Goal: Check status: Check status

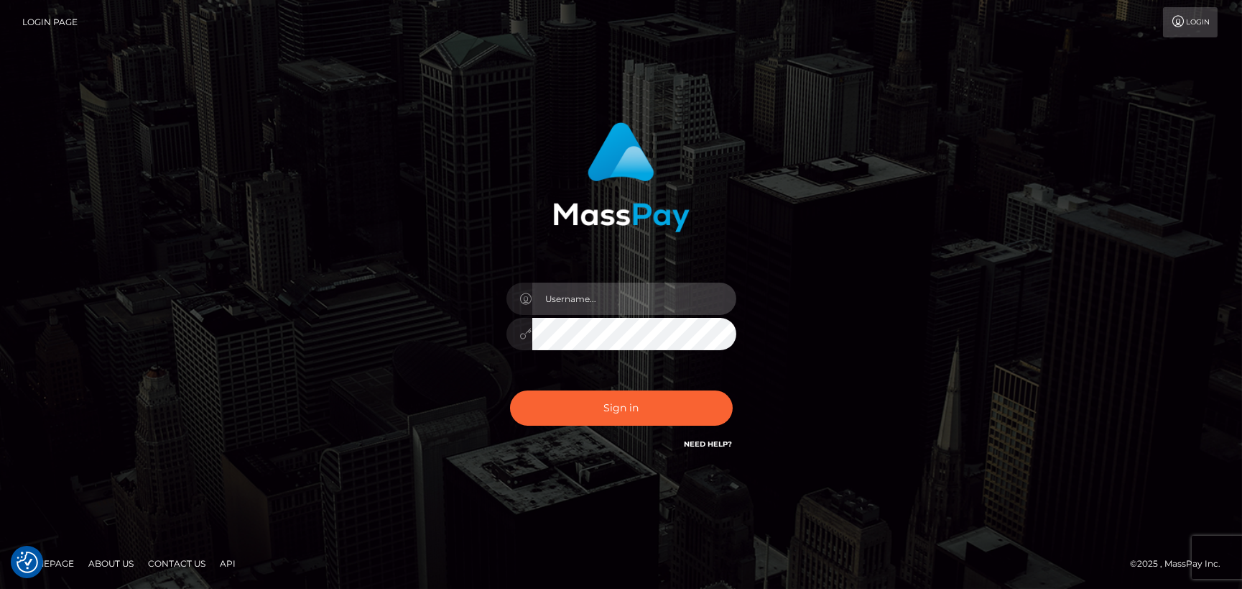
click at [657, 288] on input "text" at bounding box center [634, 298] width 204 height 32
drag, startPoint x: 963, startPoint y: 227, endPoint x: 937, endPoint y: 229, distance: 26.0
click at [963, 226] on div "Sign in" at bounding box center [621, 294] width 819 height 366
click at [647, 304] on input "text" at bounding box center [634, 298] width 204 height 32
type input "andy.wowcan"
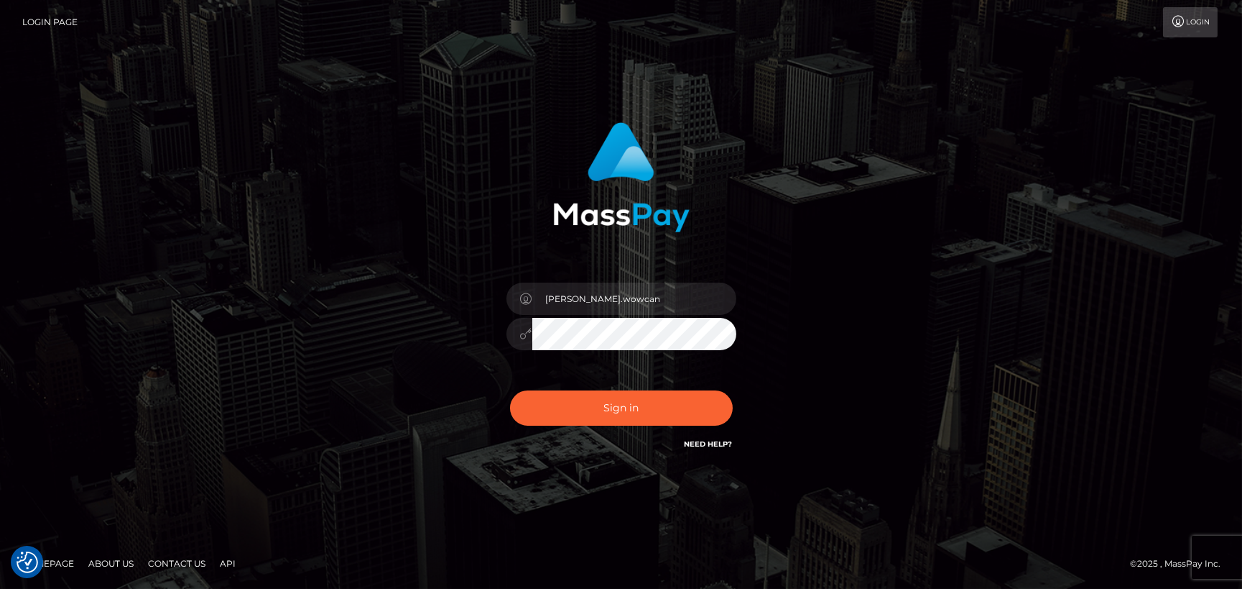
click at [510, 390] on button "Sign in" at bounding box center [621, 407] width 223 height 35
click at [576, 300] on input "text" at bounding box center [634, 298] width 204 height 32
type input "[PERSON_NAME].wowcan"
click at [510, 390] on button "Sign in" at bounding box center [621, 407] width 223 height 35
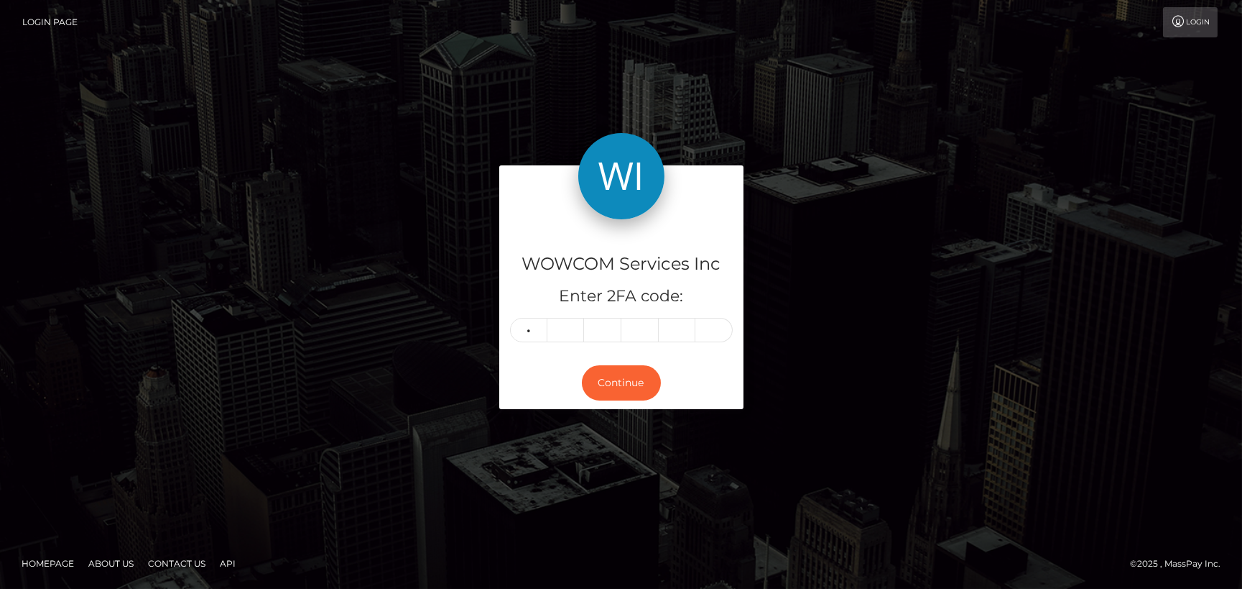
type input "5"
type input "7"
type input "5"
type input "4"
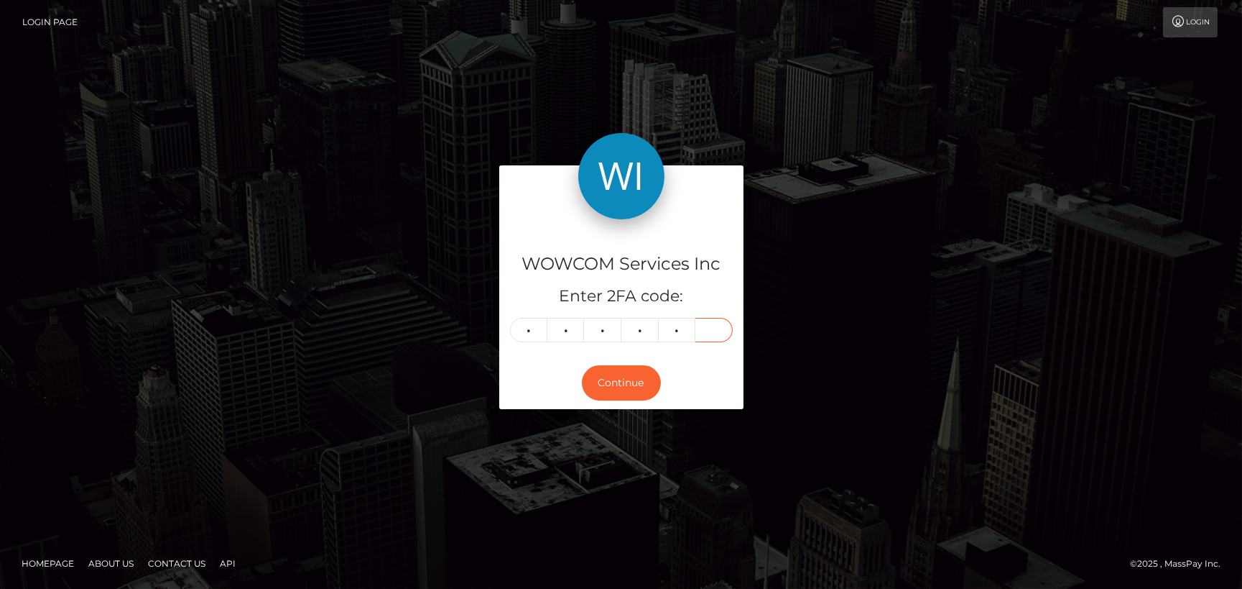
type input "6"
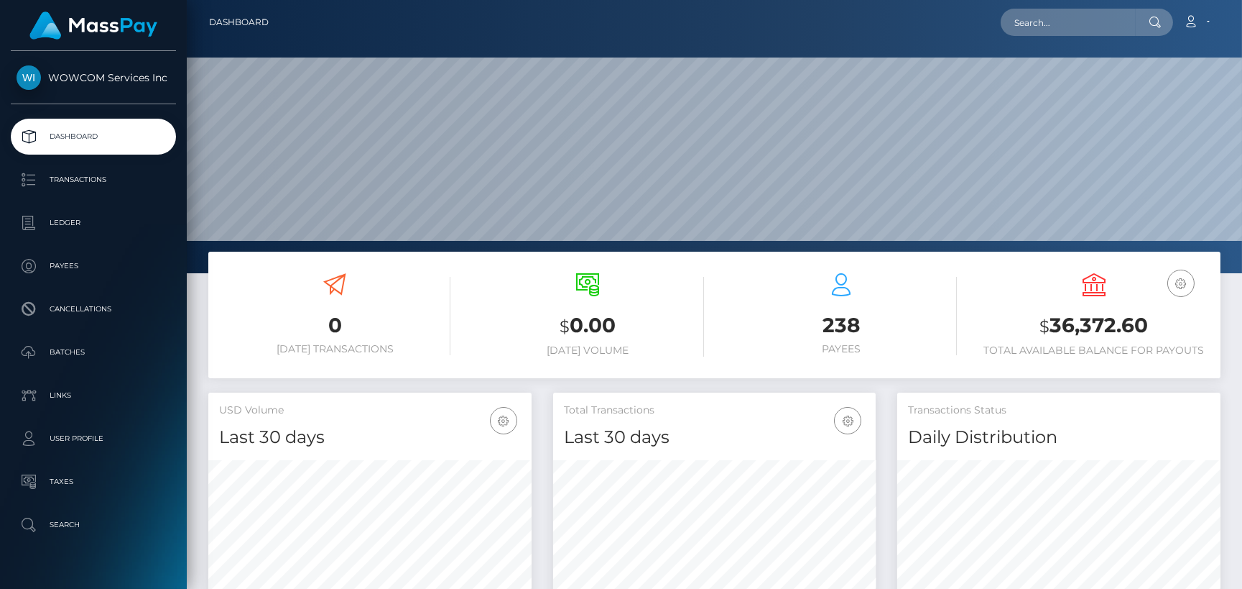
scroll to position [254, 323]
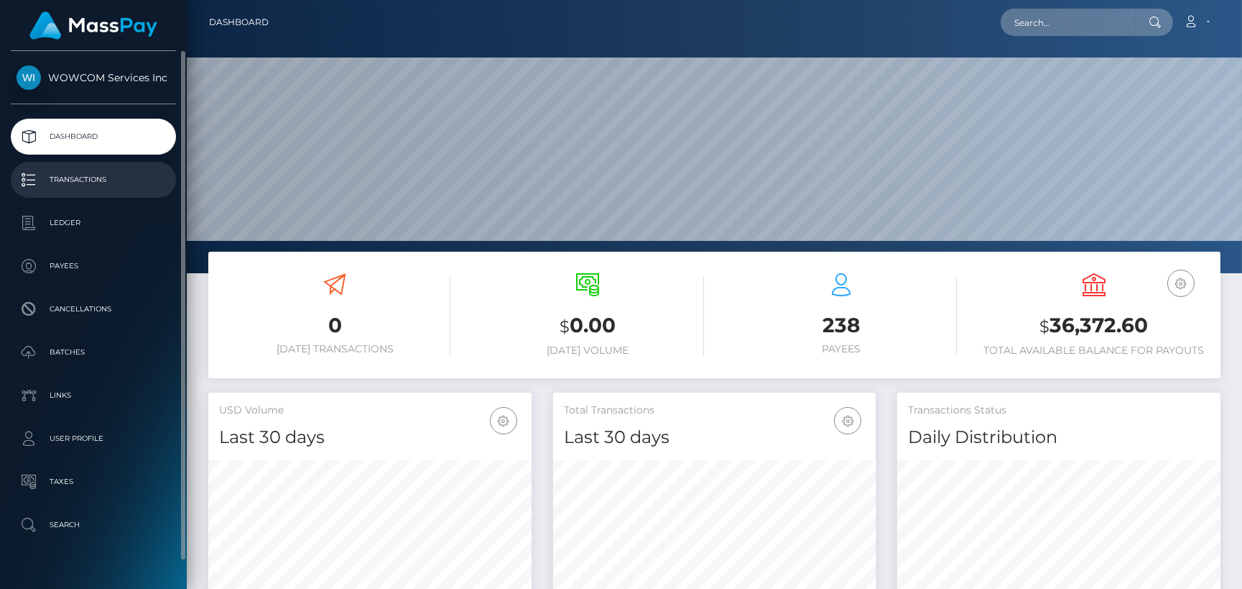
click at [93, 183] on p "Transactions" at bounding box center [94, 180] width 154 height 22
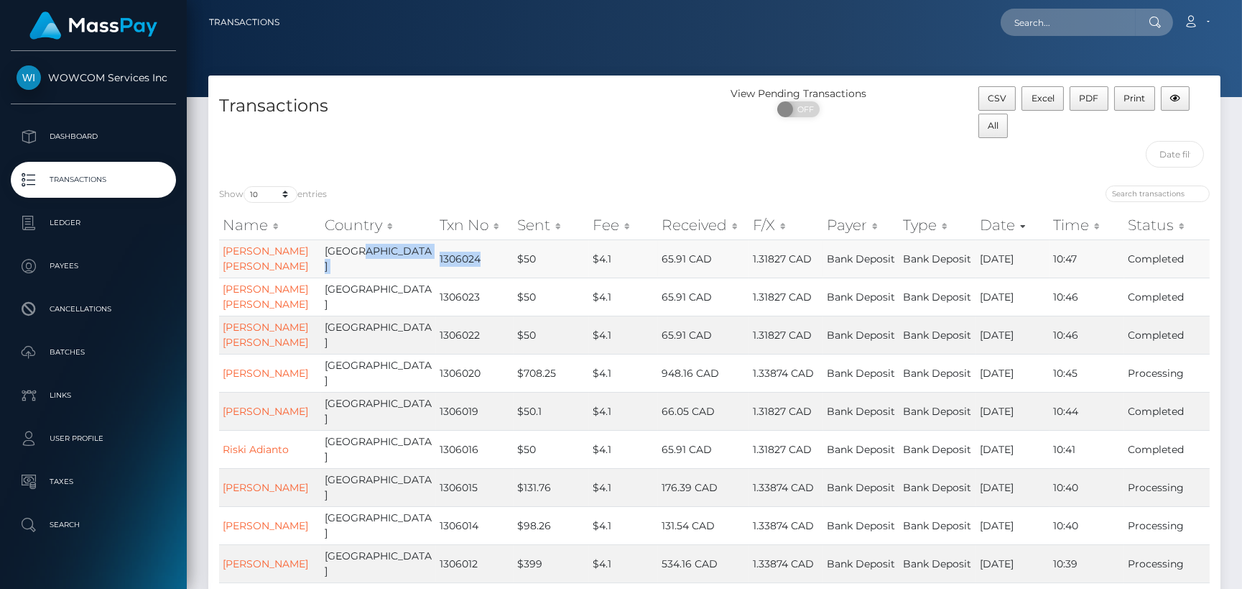
drag, startPoint x: 389, startPoint y: 259, endPoint x: 449, endPoint y: 260, distance: 60.4
click at [449, 260] on tr "DERICK JUSTIN Young Canada 1306024 $50 $4.1 65.91 CAD 1.31827 CAD Bank Deposit …" at bounding box center [714, 258] width 991 height 38
click at [449, 260] on td "1306024" at bounding box center [474, 258] width 77 height 38
click at [1155, 190] on input "search" at bounding box center [1158, 193] width 104 height 17
paste input "1192465"
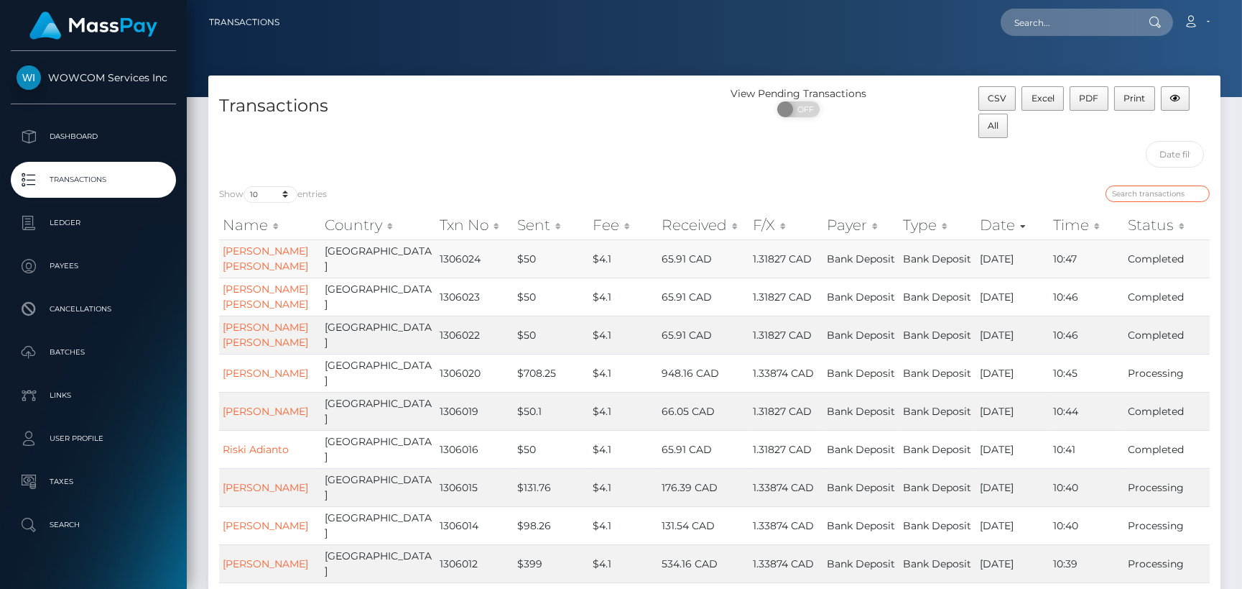
type input "1192465"
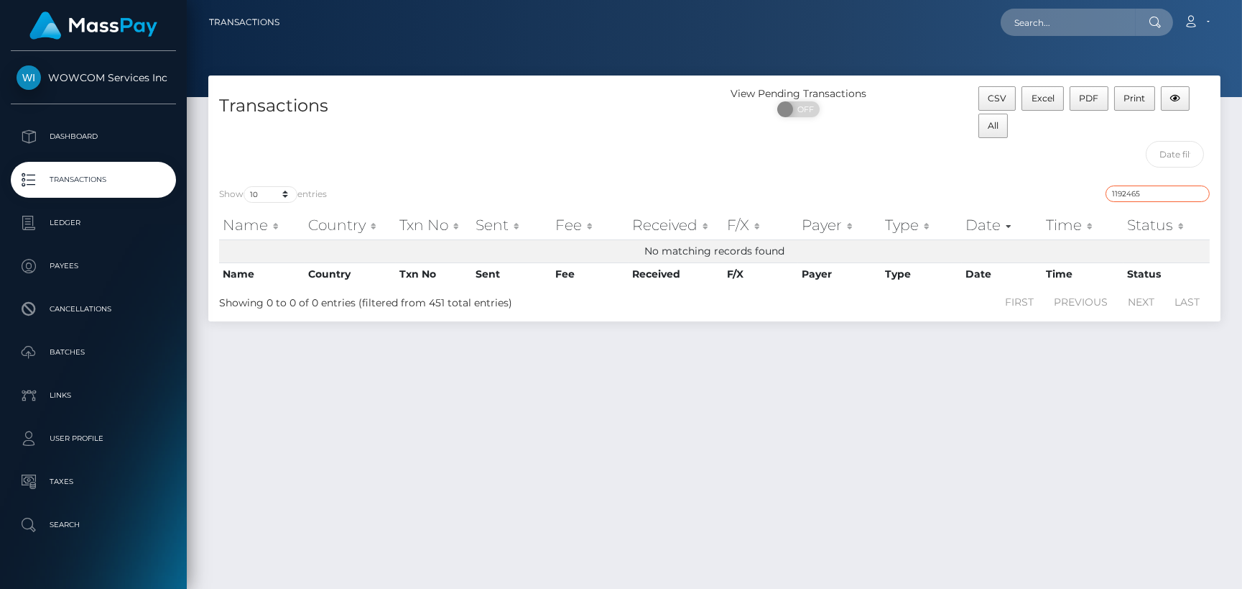
drag, startPoint x: 1173, startPoint y: 189, endPoint x: 1046, endPoint y: 190, distance: 126.5
click at [1048, 190] on div "1192465" at bounding box center [968, 195] width 485 height 20
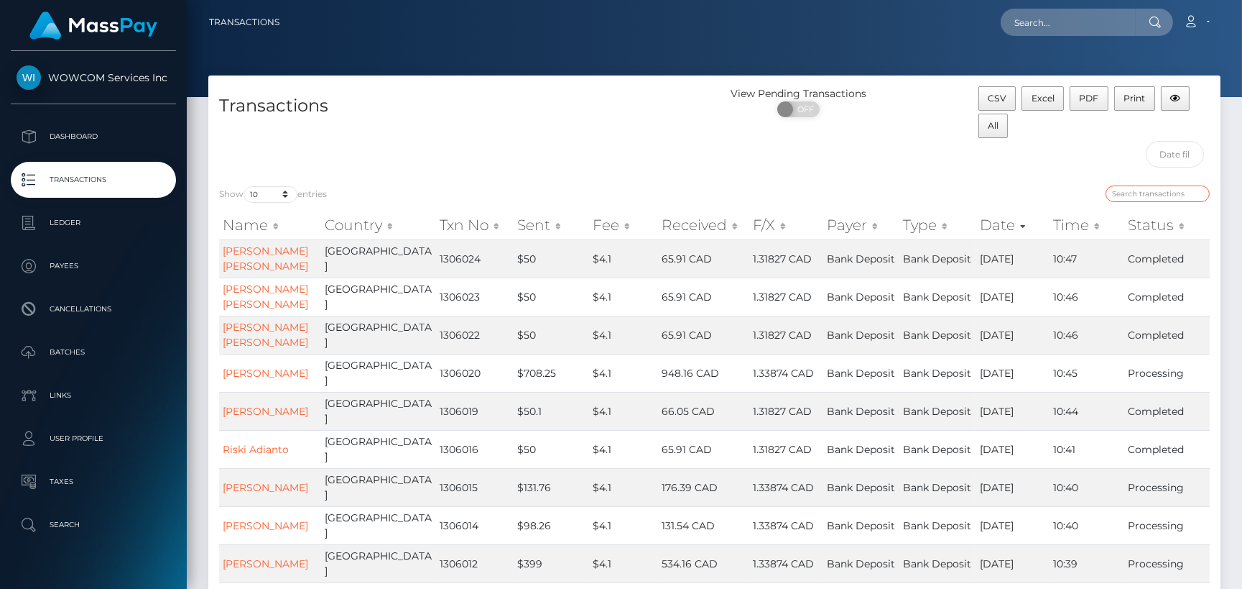
click at [1127, 189] on input "search" at bounding box center [1158, 193] width 104 height 17
paste input "1305993"
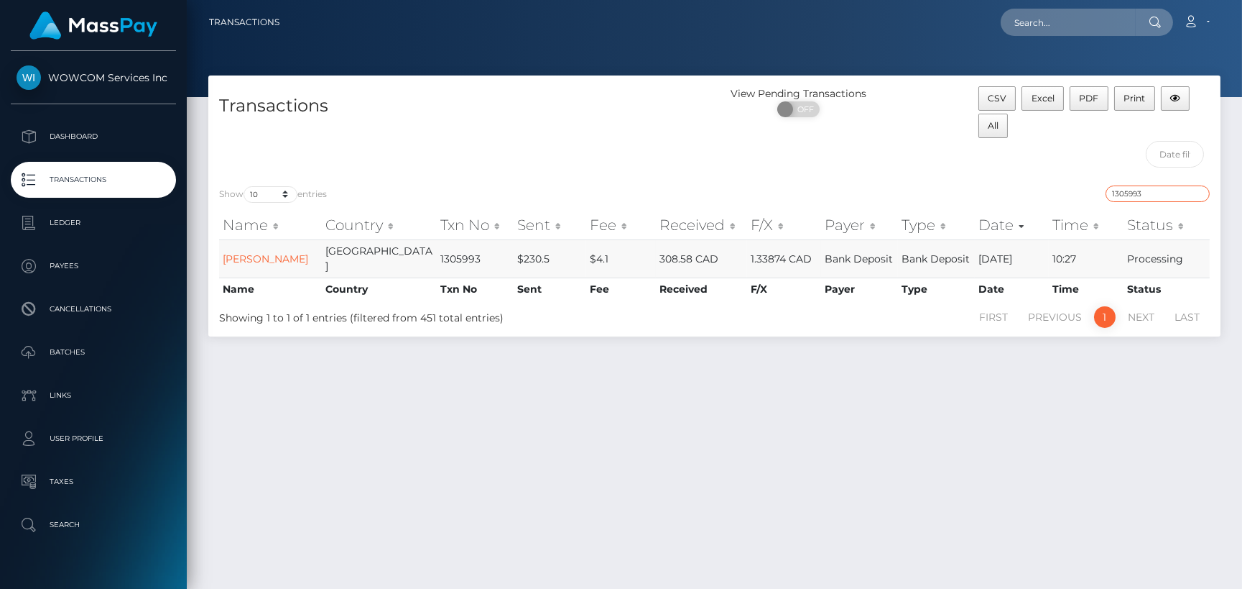
type input "1305993"
drag, startPoint x: 628, startPoint y: 254, endPoint x: 701, endPoint y: 257, distance: 72.6
click at [701, 257] on tr "Shaelon Dawson Canada 1305993 $230.5 $4.1 308.58 CAD 1.33874 CAD Bank Deposit B…" at bounding box center [714, 258] width 991 height 38
click at [701, 257] on td "308.58 CAD" at bounding box center [701, 258] width 91 height 38
drag, startPoint x: 697, startPoint y: 257, endPoint x: 787, endPoint y: 260, distance: 89.9
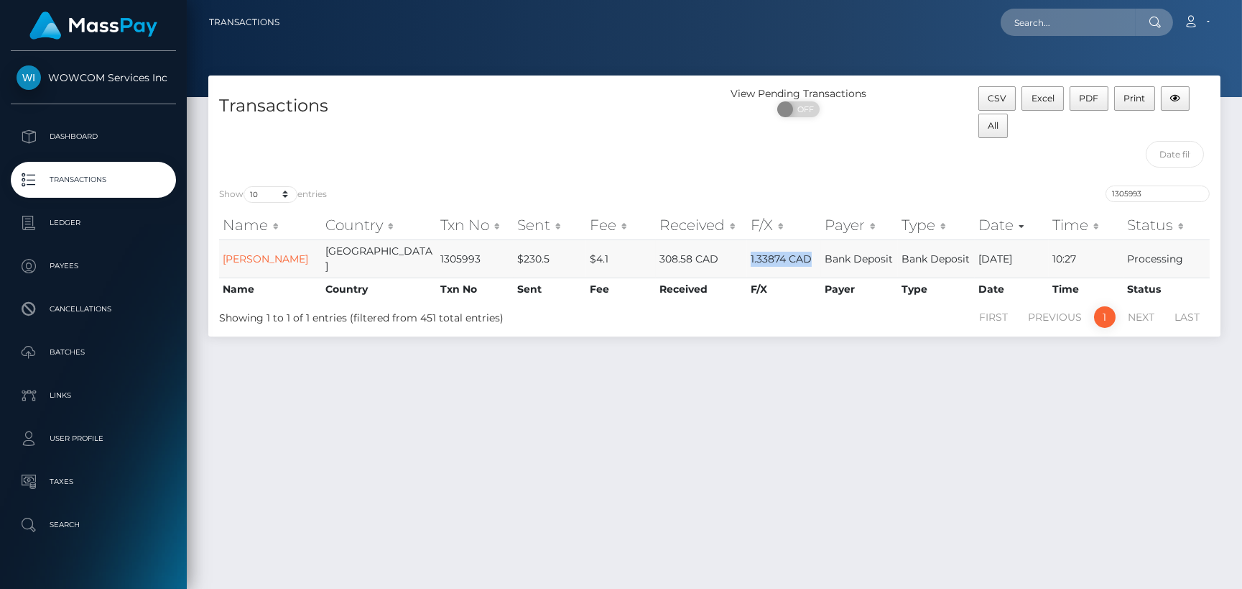
click at [787, 260] on tr "Shaelon Dawson Canada 1305993 $230.5 $4.1 308.58 CAD 1.33874 CAD Bank Deposit B…" at bounding box center [714, 258] width 991 height 38
click at [821, 274] on td "Bank Deposit" at bounding box center [859, 258] width 77 height 38
drag, startPoint x: 1036, startPoint y: 261, endPoint x: 1097, endPoint y: 259, distance: 60.4
click at [1094, 259] on tr "Shaelon Dawson Canada 1305993 $230.5 $4.1 308.58 CAD 1.33874 CAD Bank Deposit B…" at bounding box center [714, 258] width 991 height 38
click at [1097, 259] on td "10:27" at bounding box center [1086, 258] width 75 height 38
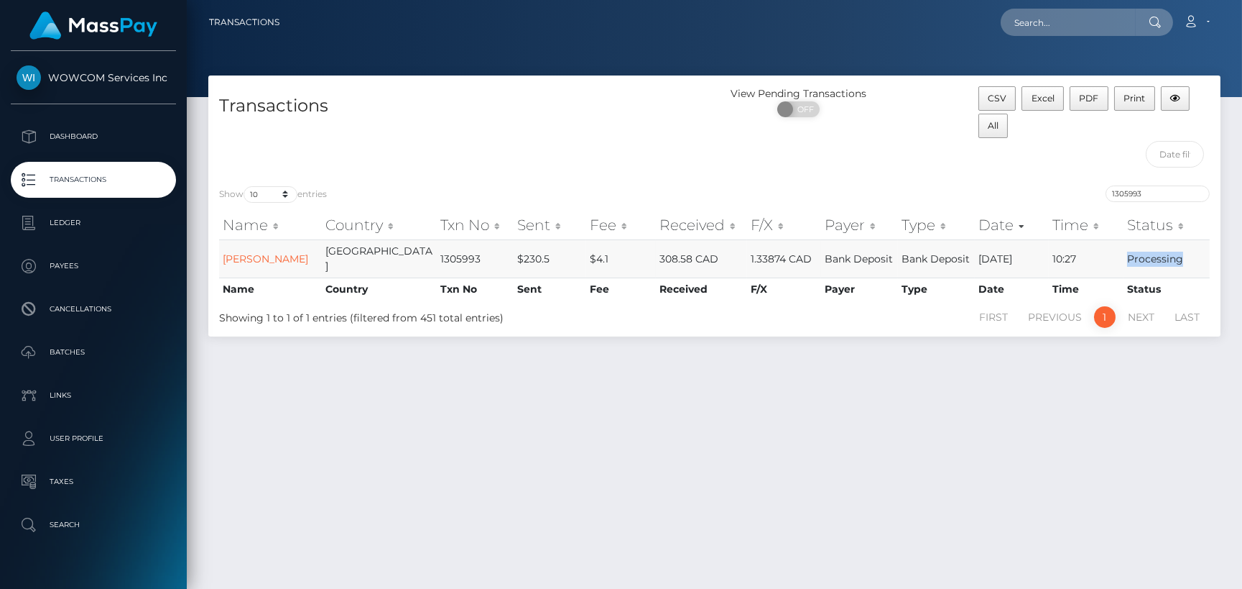
drag, startPoint x: 1115, startPoint y: 252, endPoint x: 1192, endPoint y: 252, distance: 77.6
click at [1192, 252] on tr "Shaelon Dawson Canada 1305993 $230.5 $4.1 308.58 CAD 1.33874 CAD Bank Deposit B…" at bounding box center [714, 258] width 991 height 38
click at [1183, 253] on td "Processing" at bounding box center [1167, 258] width 86 height 38
drag, startPoint x: 1111, startPoint y: 262, endPoint x: 1191, endPoint y: 262, distance: 80.5
click at [1191, 262] on tr "Shaelon Dawson Canada 1305993 $230.5 $4.1 308.58 CAD 1.33874 CAD Bank Deposit B…" at bounding box center [714, 258] width 991 height 38
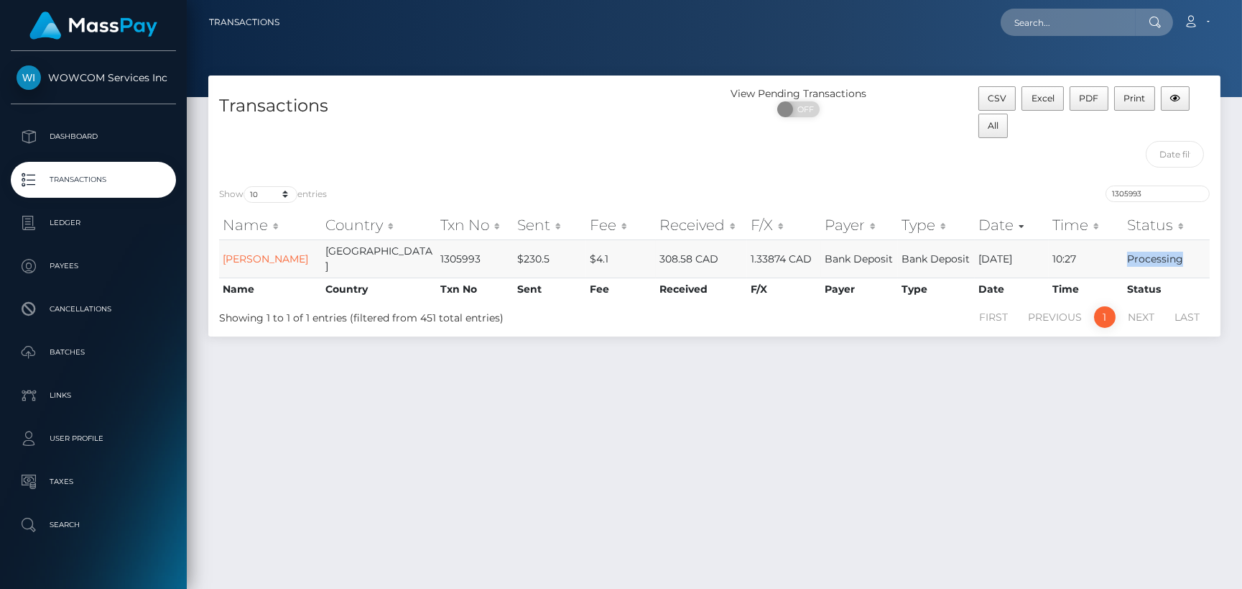
click at [1191, 262] on td "Processing" at bounding box center [1167, 258] width 86 height 38
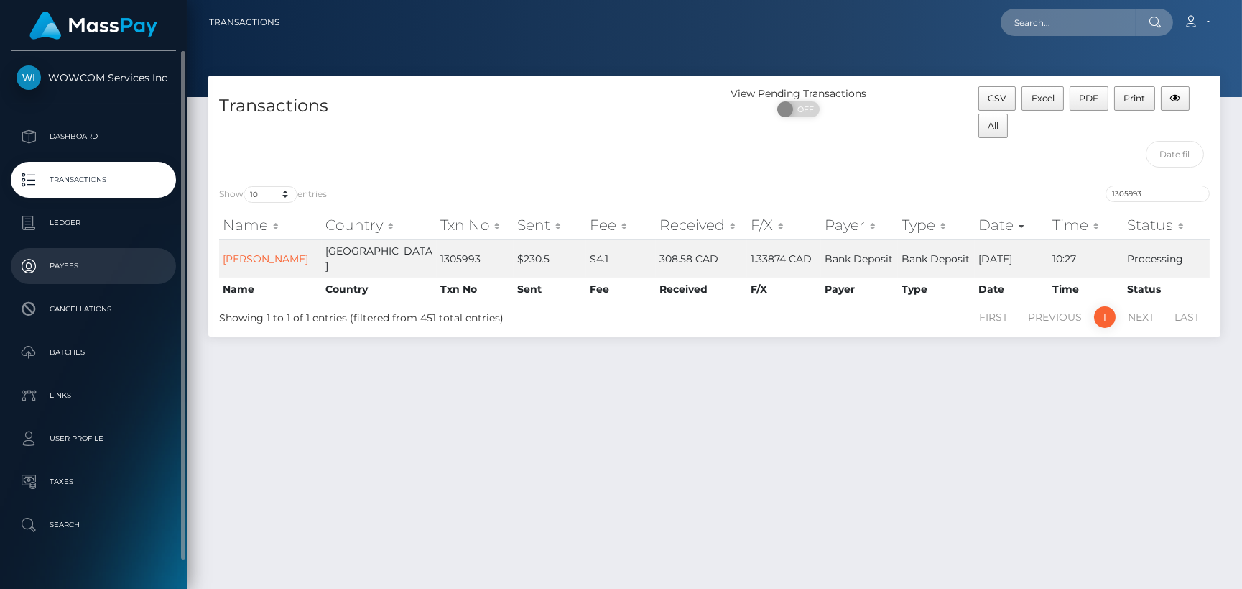
click at [75, 269] on p "Payees" at bounding box center [94, 266] width 154 height 22
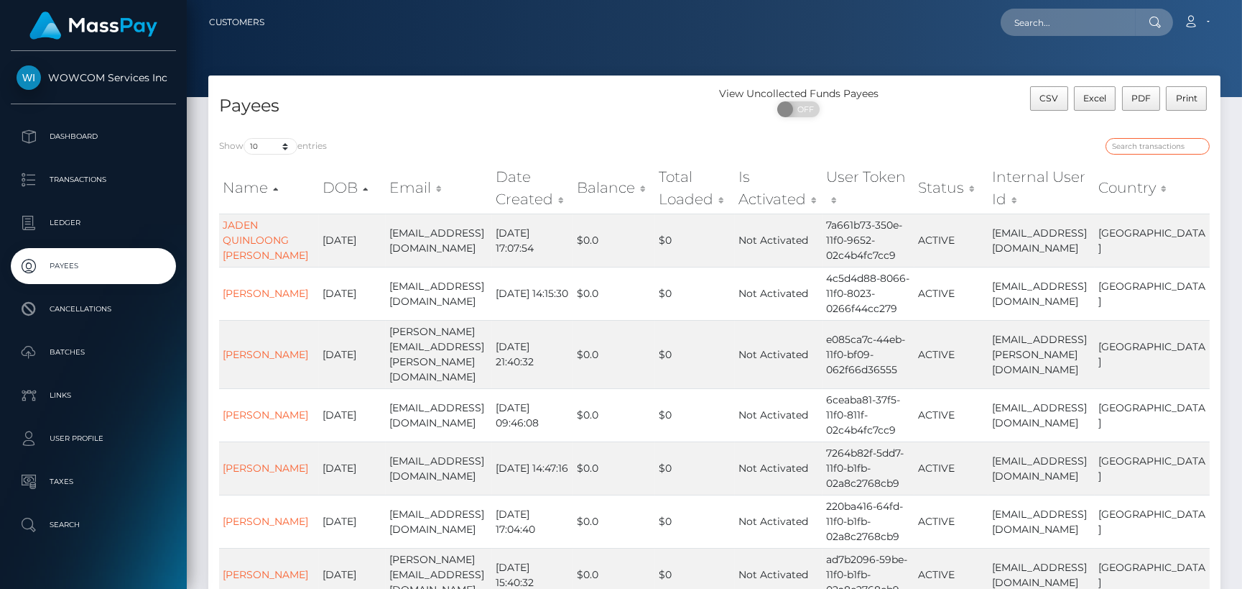
click at [1143, 147] on input "search" at bounding box center [1158, 146] width 104 height 17
paste input "7657135"
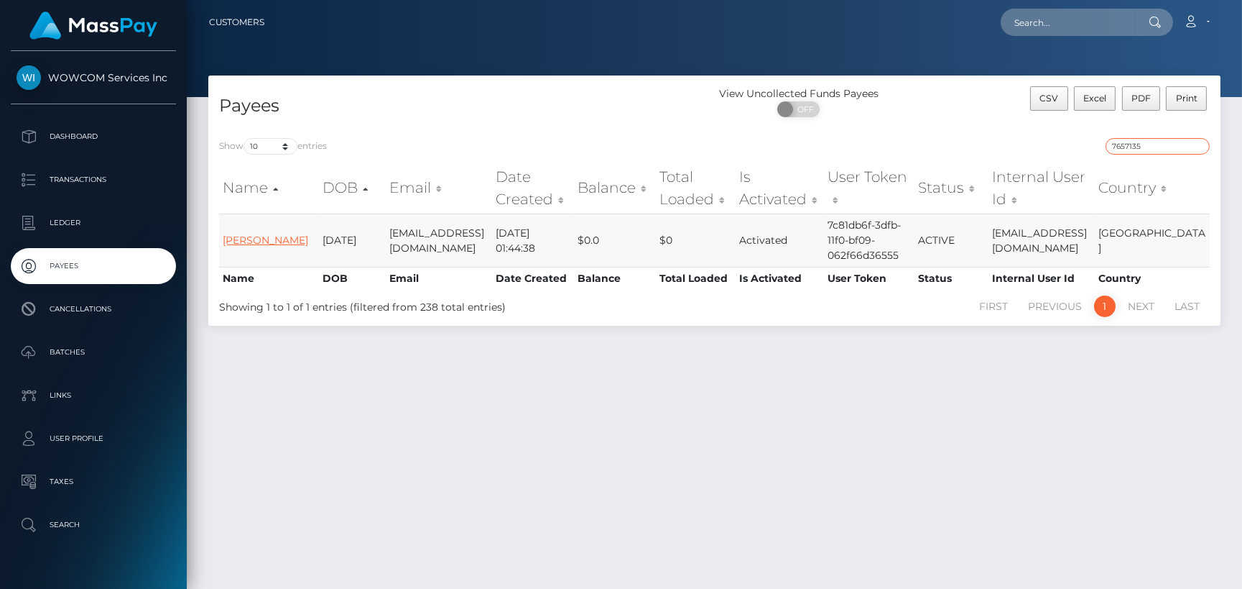
type input "7657135"
click at [252, 234] on link "[PERSON_NAME]" at bounding box center [266, 240] width 86 height 13
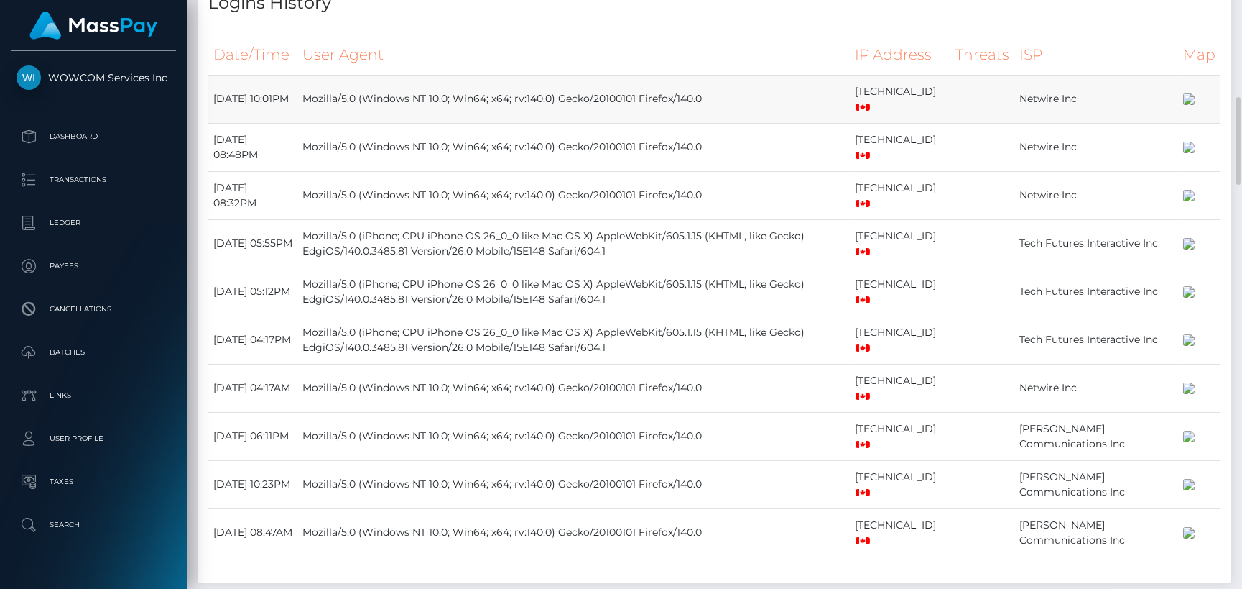
scroll to position [457, 0]
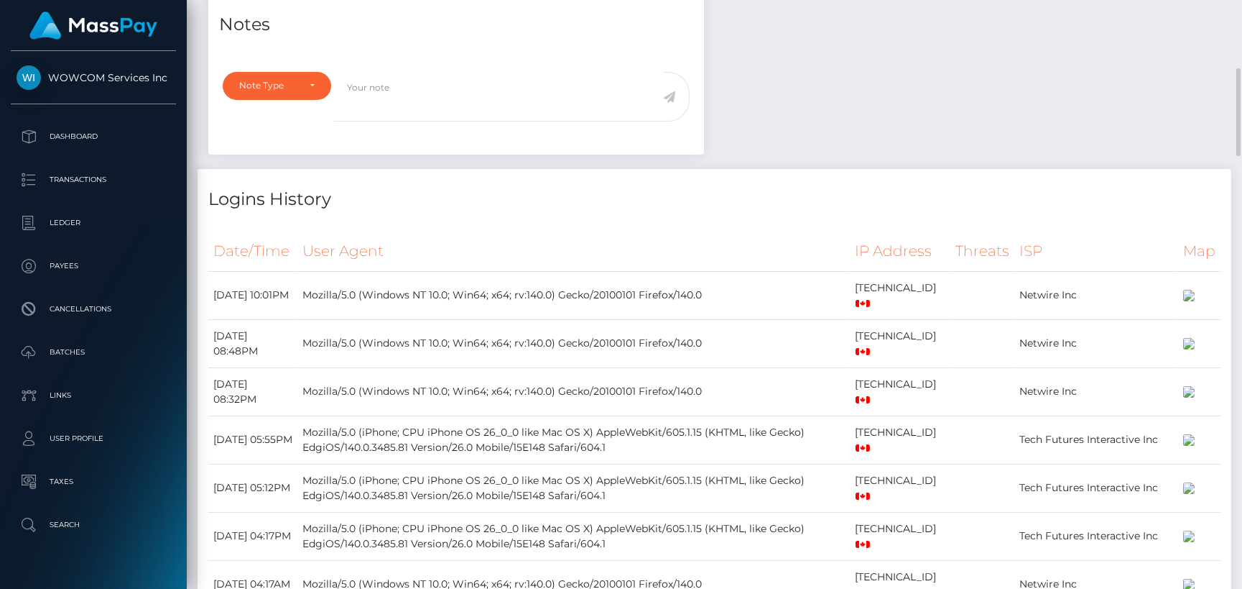
drag, startPoint x: 252, startPoint y: 237, endPoint x: 397, endPoint y: 239, distance: 145.9
click at [395, 212] on h4 "Logins History" at bounding box center [714, 199] width 1012 height 25
click at [397, 212] on h4 "Logins History" at bounding box center [714, 199] width 1012 height 25
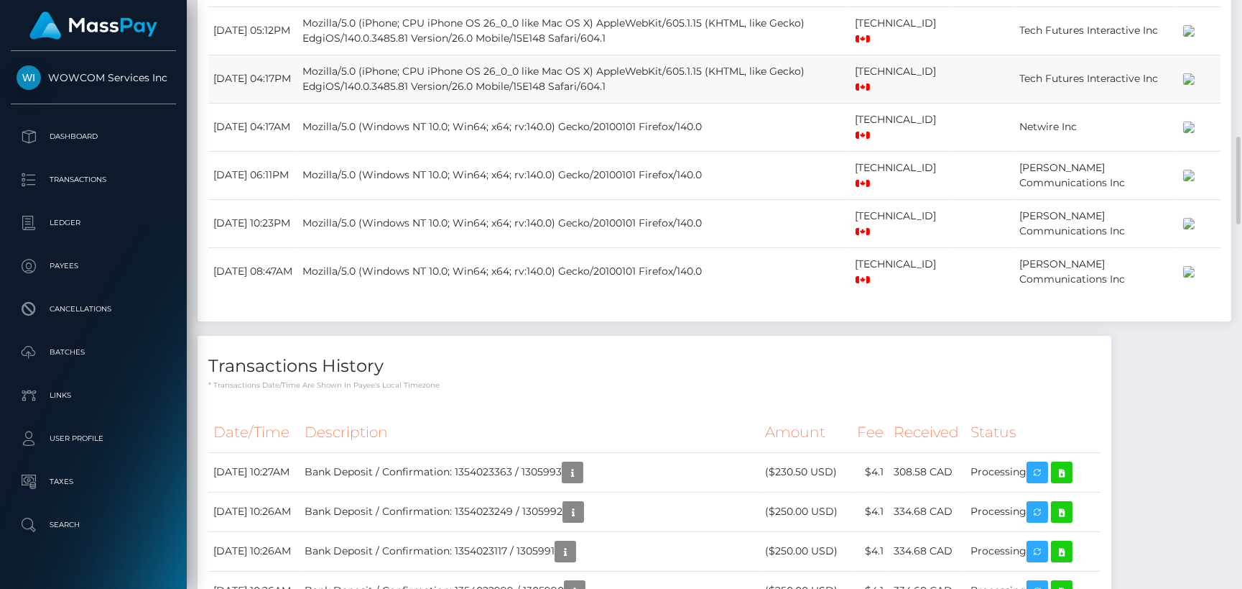
scroll to position [1241, 0]
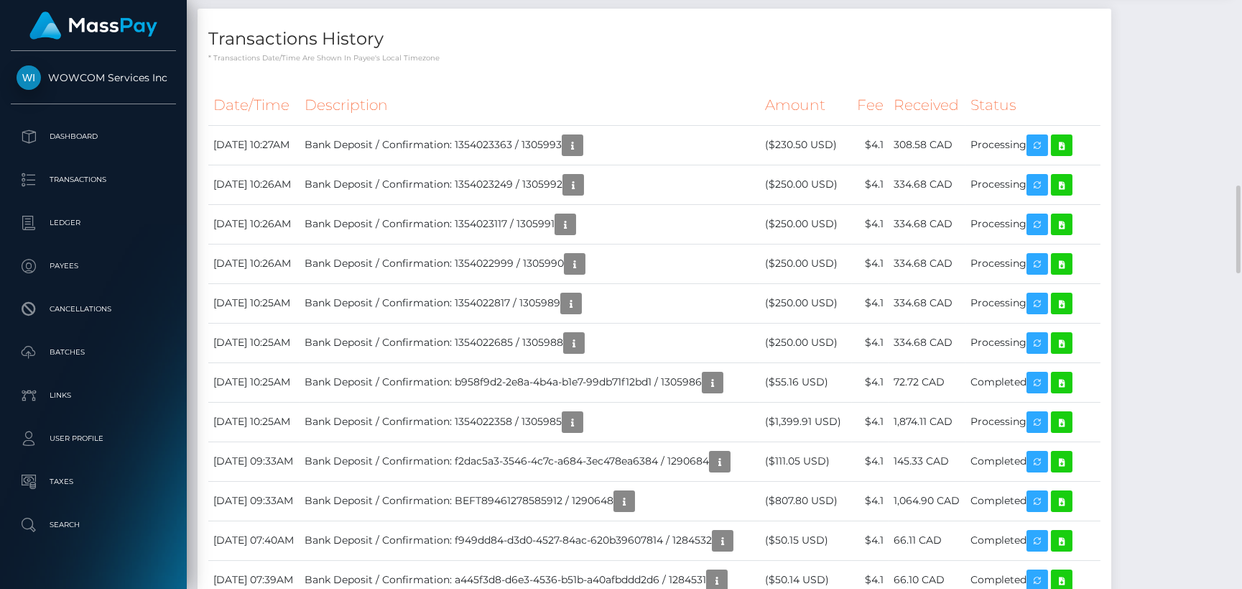
drag, startPoint x: 216, startPoint y: 238, endPoint x: 382, endPoint y: 251, distance: 166.5
click at [381, 52] on h4 "Transactions History" at bounding box center [654, 39] width 892 height 25
click at [382, 52] on h4 "Transactions History" at bounding box center [654, 39] width 892 height 25
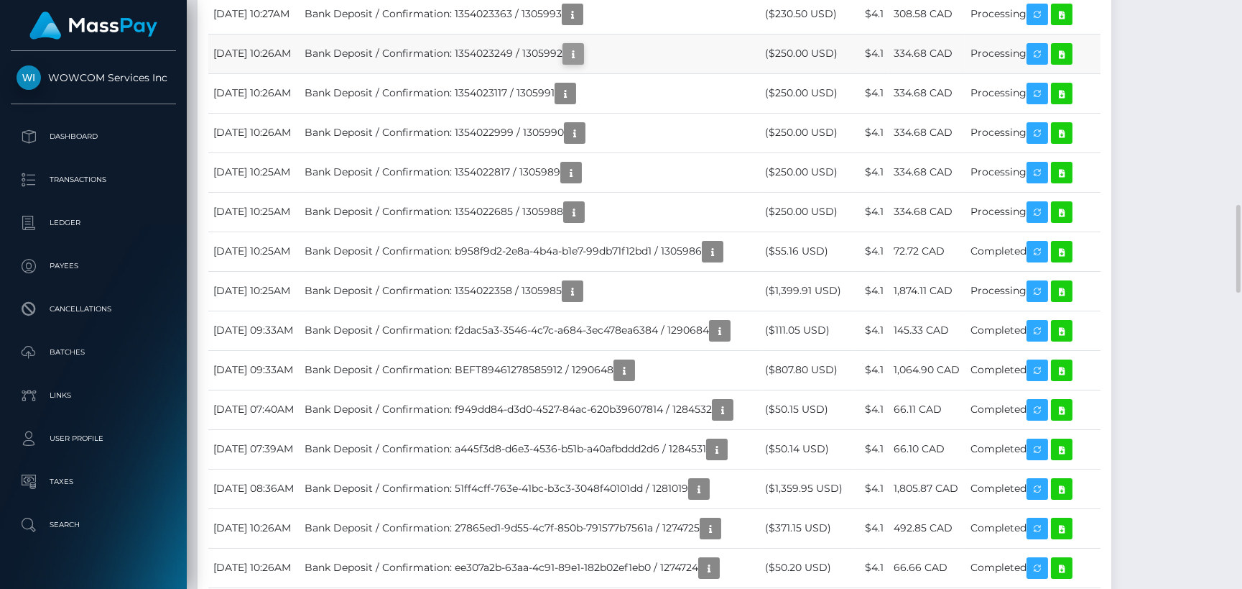
scroll to position [172, 323]
click at [545, 34] on td "Bank Deposit / Confirmation: 1354023363 / 1305993" at bounding box center [530, 14] width 461 height 40
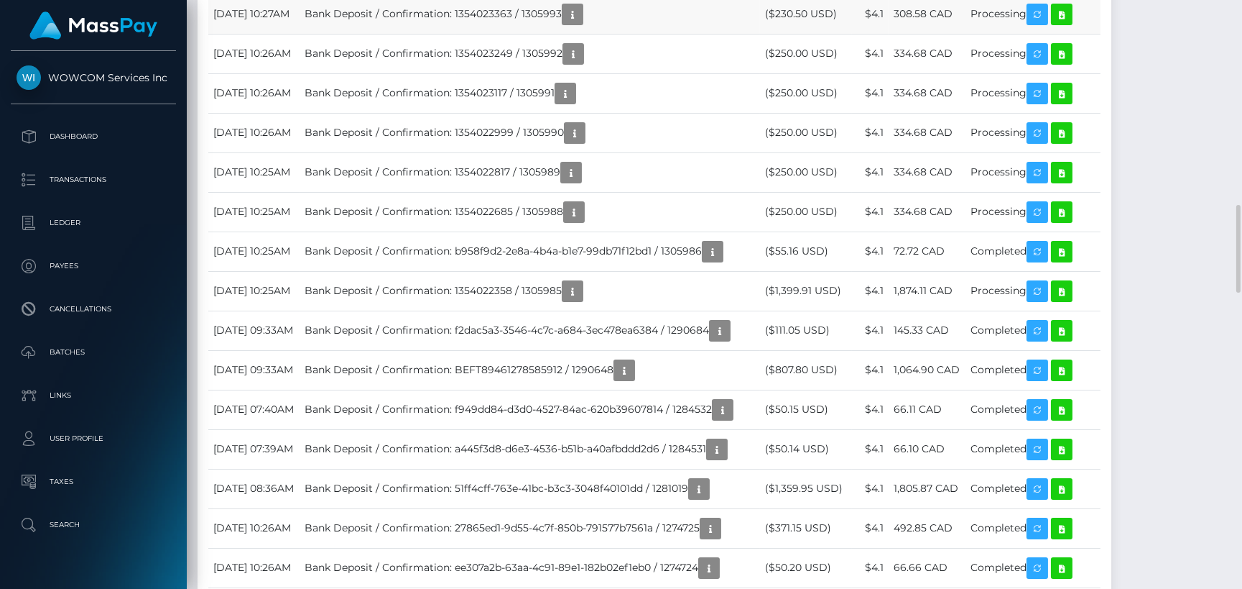
click at [545, 34] on td "Bank Deposit / Confirmation: 1354023363 / 1305993" at bounding box center [530, 14] width 461 height 40
click at [535, 34] on td "Bank Deposit / Confirmation: 1354023363 / 1305993" at bounding box center [530, 14] width 461 height 40
click at [581, 24] on icon "button" at bounding box center [572, 15] width 17 height 18
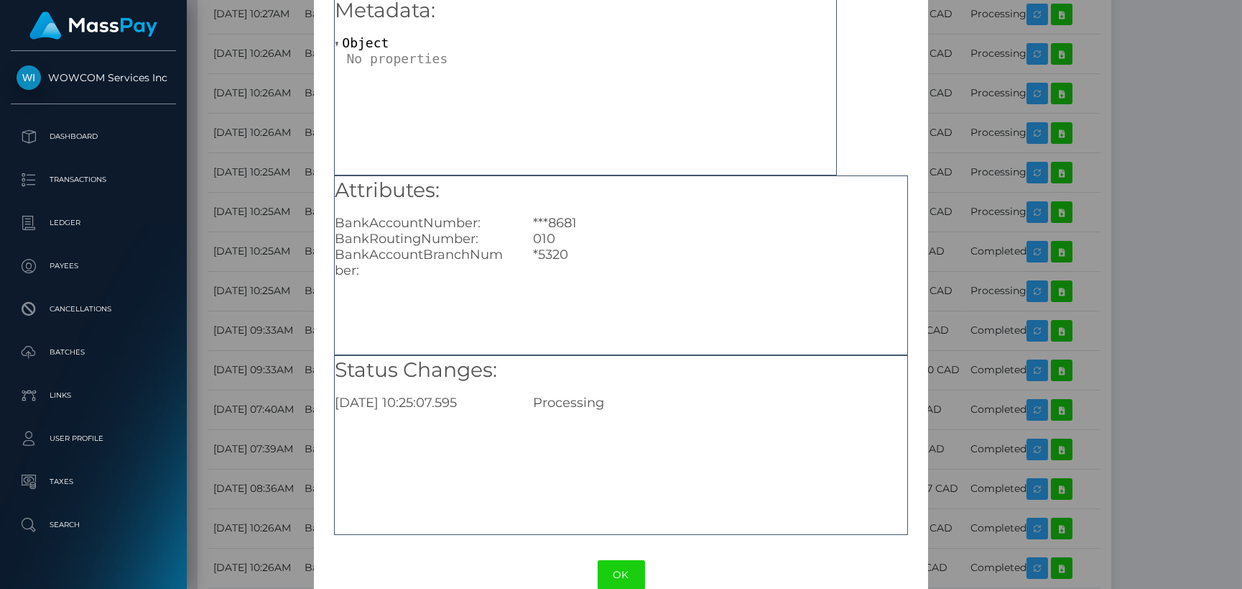
scroll to position [95, 0]
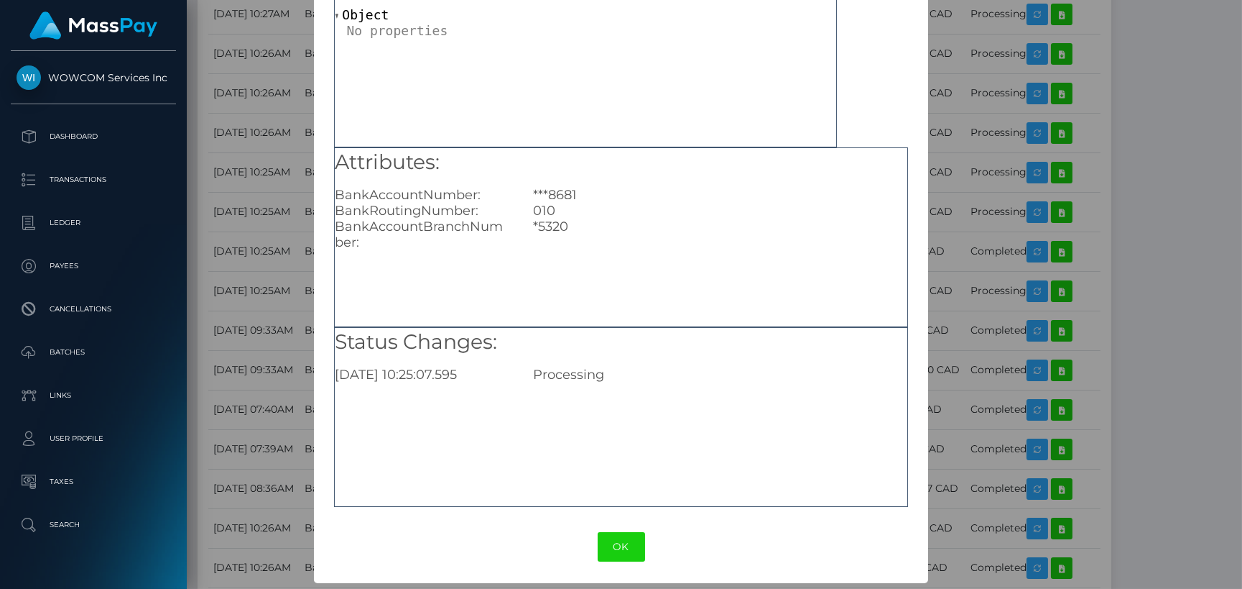
click at [925, 213] on div "× Payout Information Metadata: Object Attributes: BankAccountNumber: ***8681 Ba…" at bounding box center [621, 294] width 1242 height 589
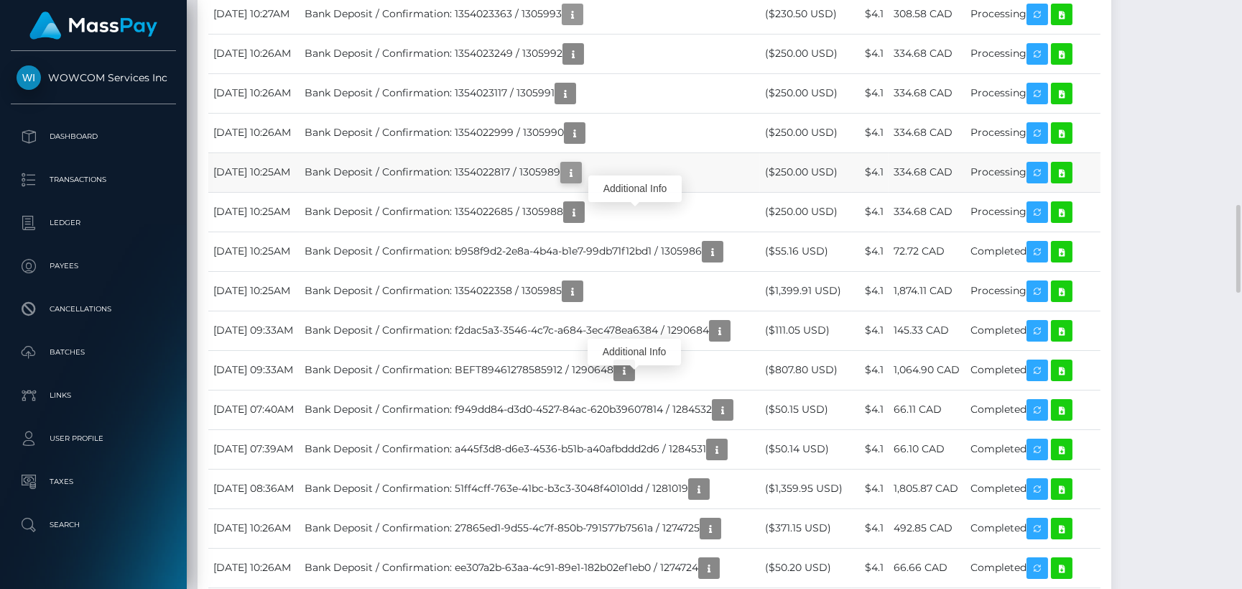
scroll to position [172, 323]
click at [543, 34] on td "Bank Deposit / Confirmation: 1354023363 / 1305993" at bounding box center [530, 14] width 461 height 40
click at [544, 34] on td "Bank Deposit / Confirmation: 1354023363 / 1305993" at bounding box center [530, 14] width 461 height 40
click at [552, 34] on td "Bank Deposit / Confirmation: 1354023363 / 1305993" at bounding box center [530, 14] width 461 height 40
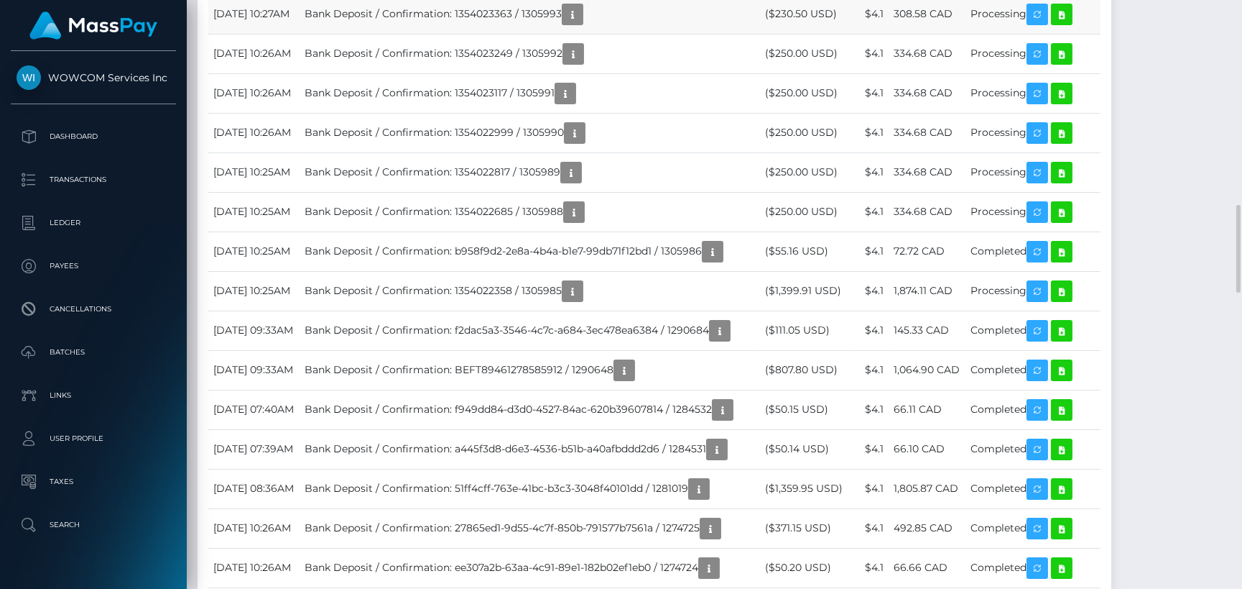
click at [552, 34] on td "Bank Deposit / Confirmation: 1354023363 / 1305993" at bounding box center [530, 14] width 461 height 40
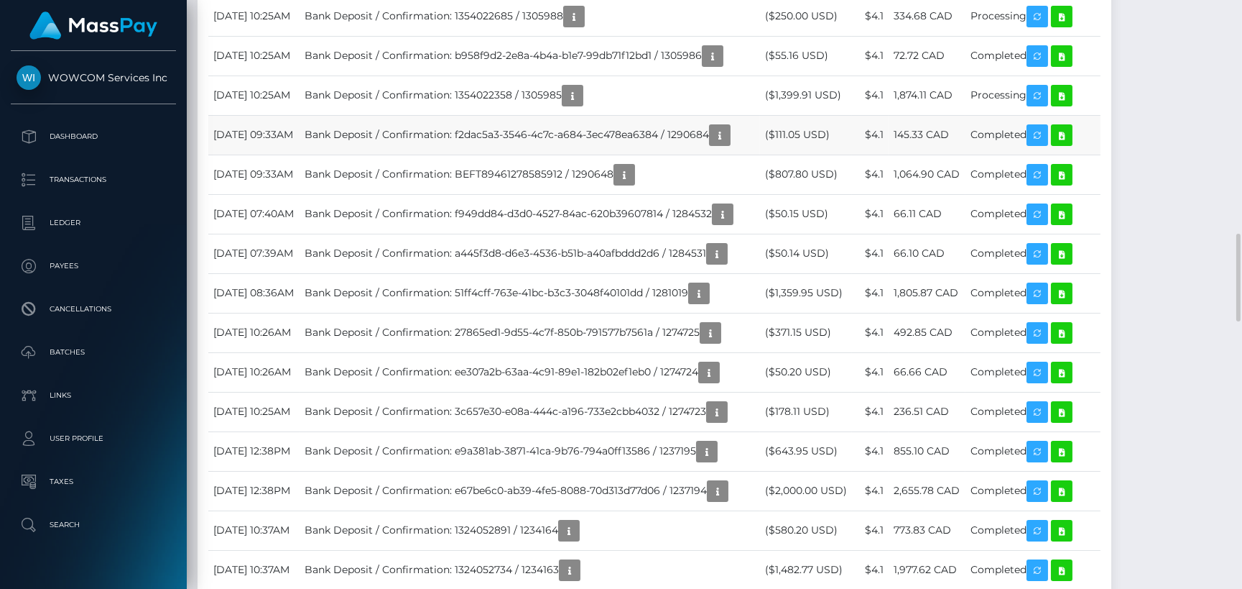
drag, startPoint x: 504, startPoint y: 337, endPoint x: 719, endPoint y: 339, distance: 214.9
click at [719, 154] on td "Bank Deposit / Confirmation: f2dac5a3-3546-4c7c-a684-3ec478ea6384 / 1290684" at bounding box center [530, 135] width 461 height 40
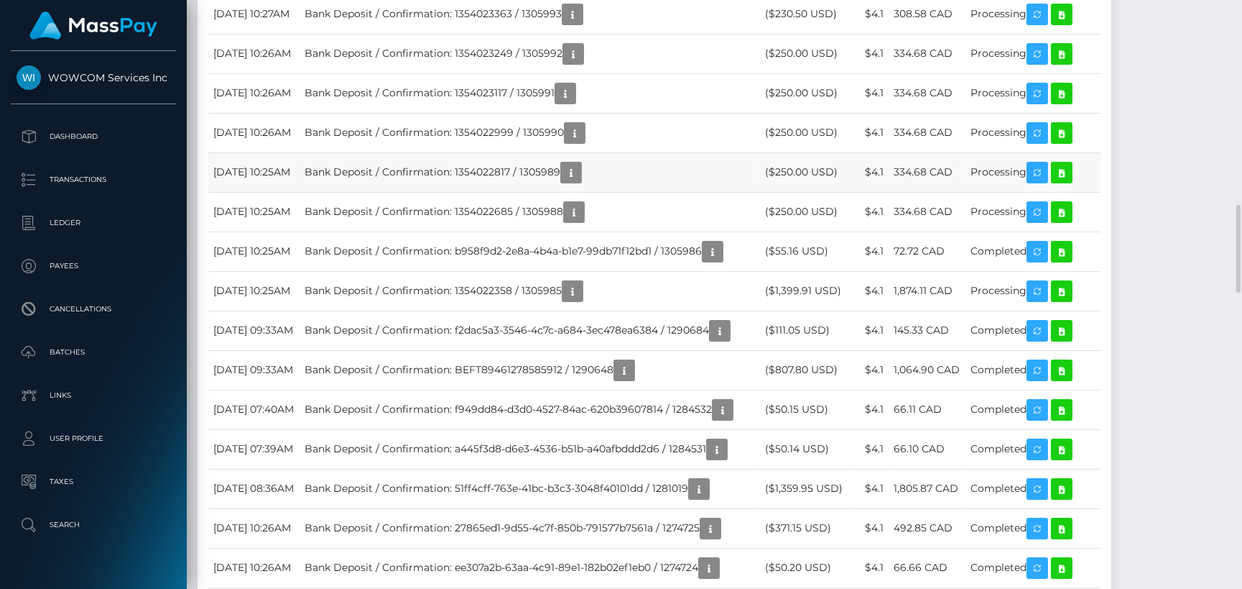
drag, startPoint x: 526, startPoint y: 382, endPoint x: 566, endPoint y: 382, distance: 40.2
click at [566, 192] on td "Bank Deposit / Confirmation: 1354022817 / 1305989" at bounding box center [530, 172] width 461 height 40
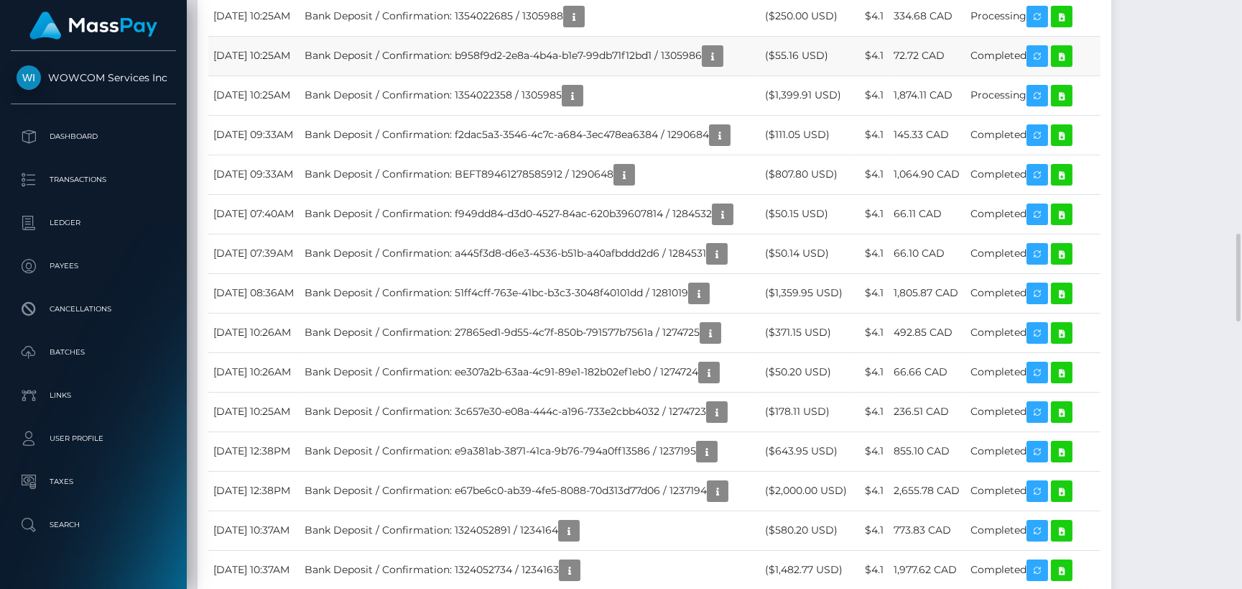
scroll to position [0, 0]
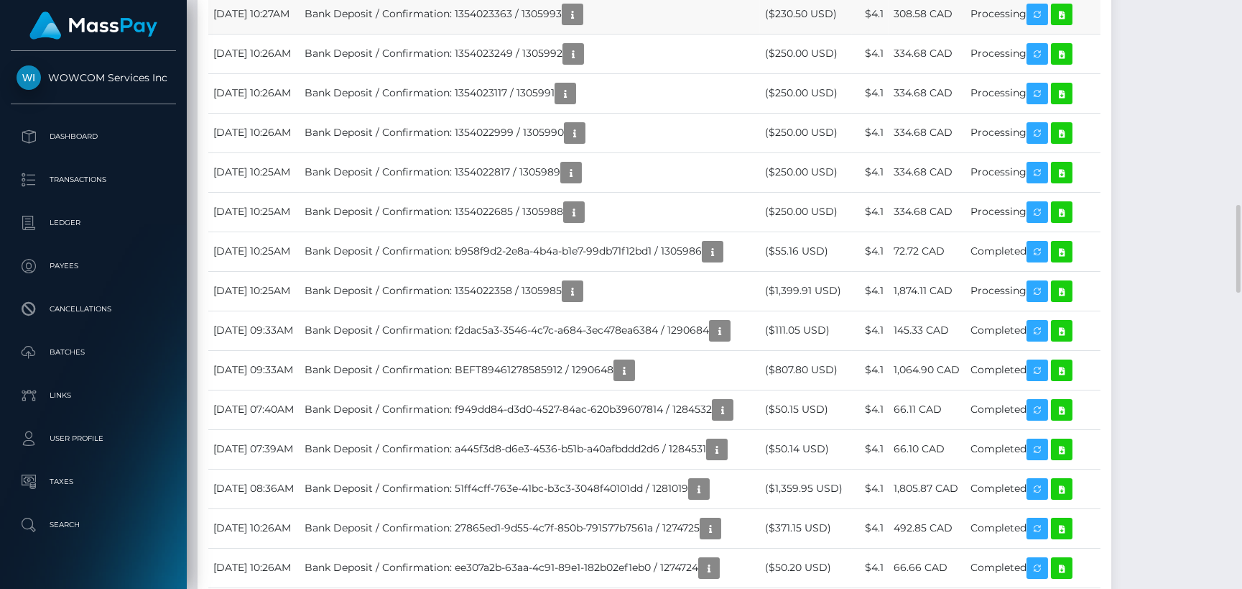
drag, startPoint x: 585, startPoint y: 213, endPoint x: 623, endPoint y: 219, distance: 38.5
click at [623, 34] on td "Bank Deposit / Confirmation: 1354023363 / 1305993" at bounding box center [530, 14] width 461 height 40
drag, startPoint x: 619, startPoint y: 220, endPoint x: 578, endPoint y: 218, distance: 41.7
click at [578, 34] on td "Bank Deposit / Confirmation: 1354023363 / 1305993" at bounding box center [530, 14] width 461 height 40
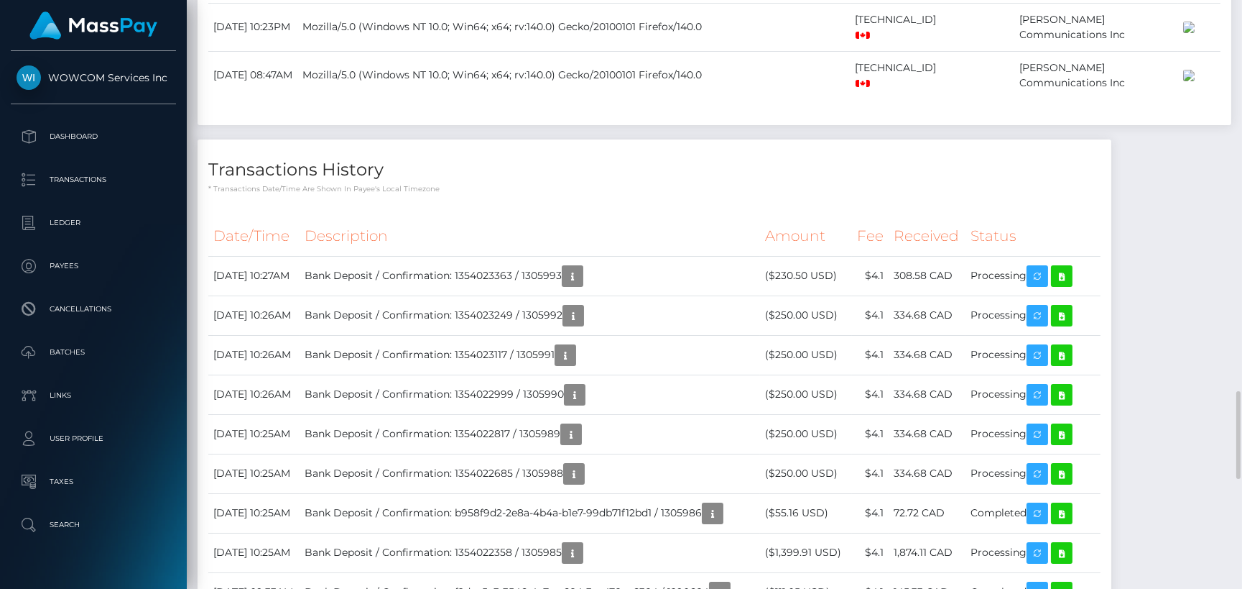
scroll to position [1306, 0]
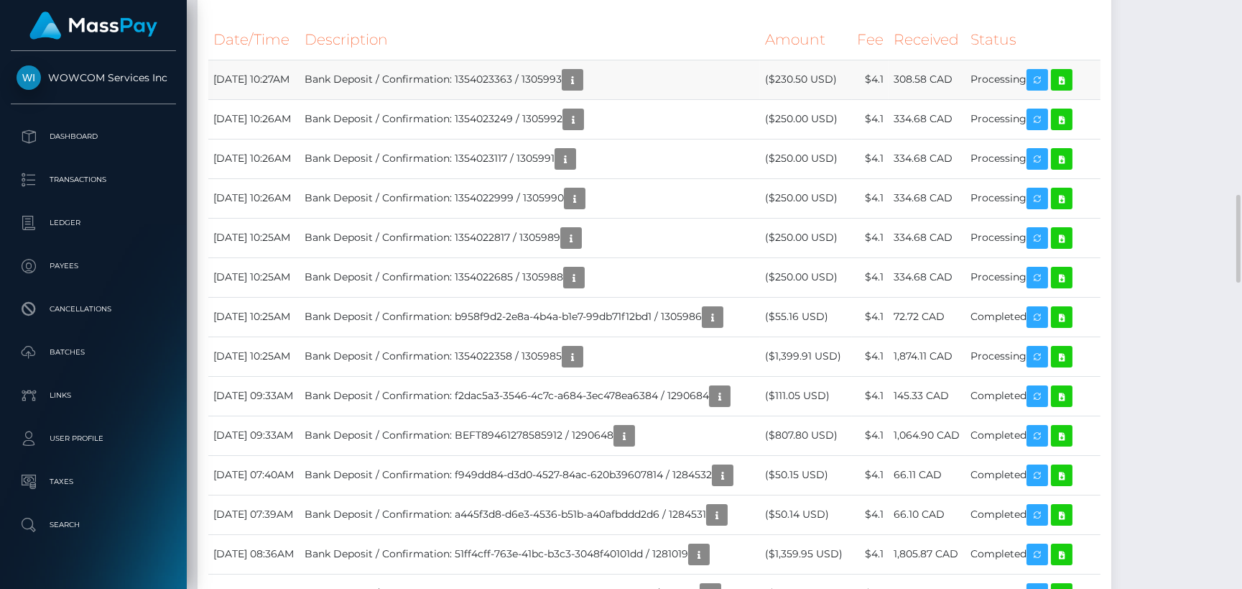
click at [557, 99] on td "Bank Deposit / Confirmation: 1354023363 / 1305993" at bounding box center [530, 80] width 461 height 40
click at [610, 99] on td "Bank Deposit / Confirmation: 1354023363 / 1305993" at bounding box center [530, 80] width 461 height 40
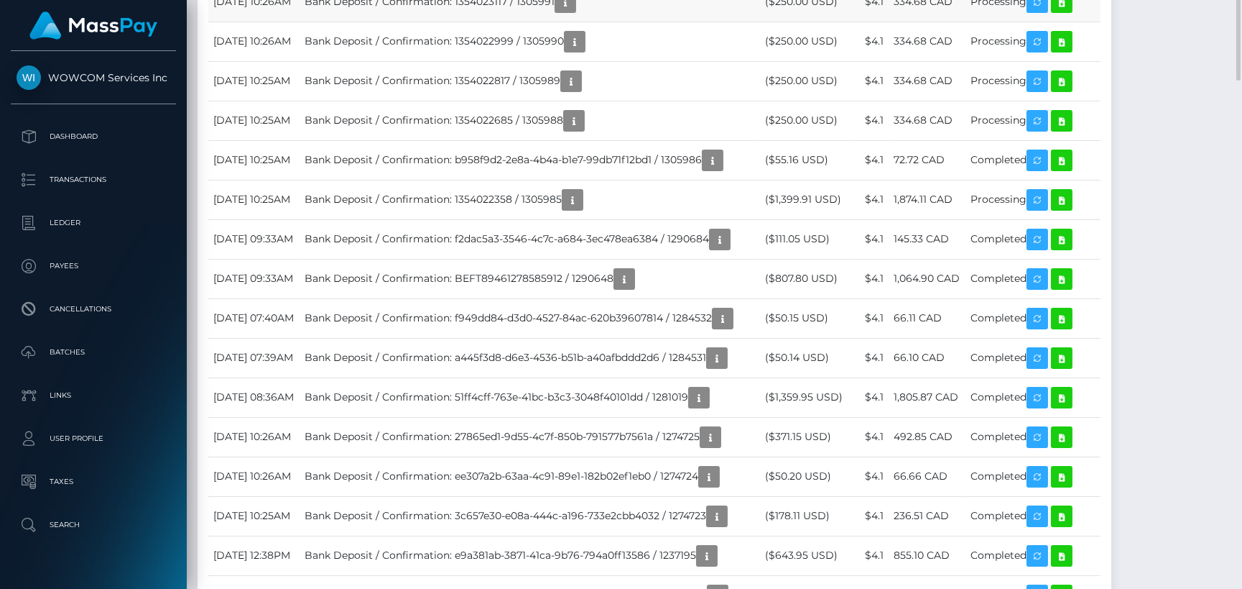
scroll to position [941, 0]
